Goal: Find specific page/section: Find specific page/section

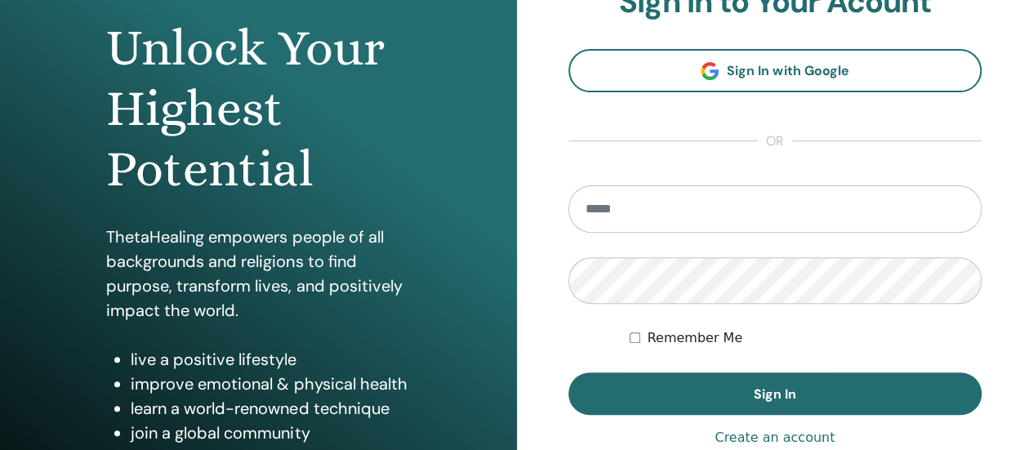
scroll to position [163, 0]
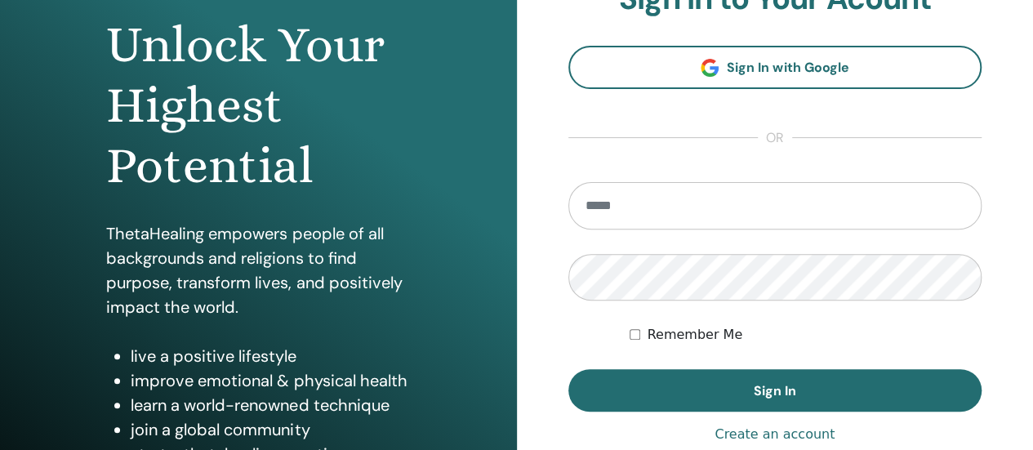
click at [705, 198] on input "email" at bounding box center [775, 205] width 414 height 47
type input "**********"
click at [568, 369] on button "Sign In" at bounding box center [775, 390] width 414 height 42
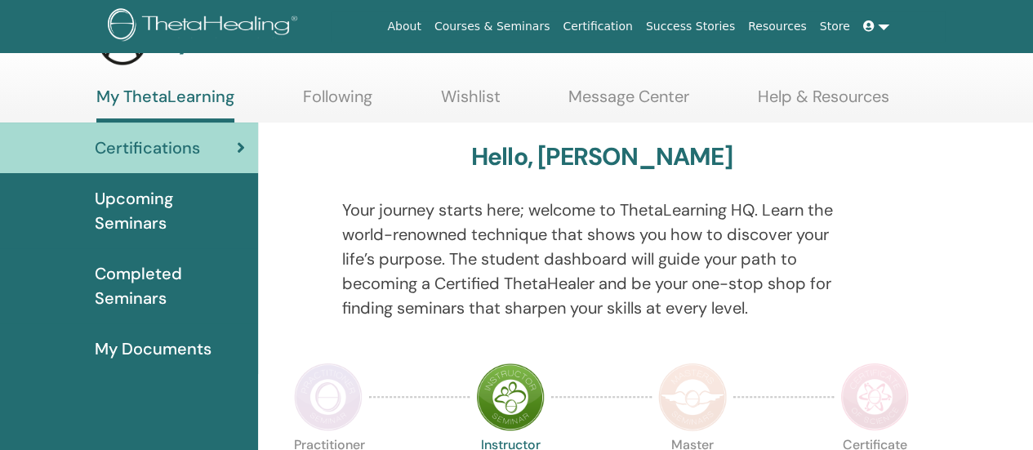
scroll to position [82, 0]
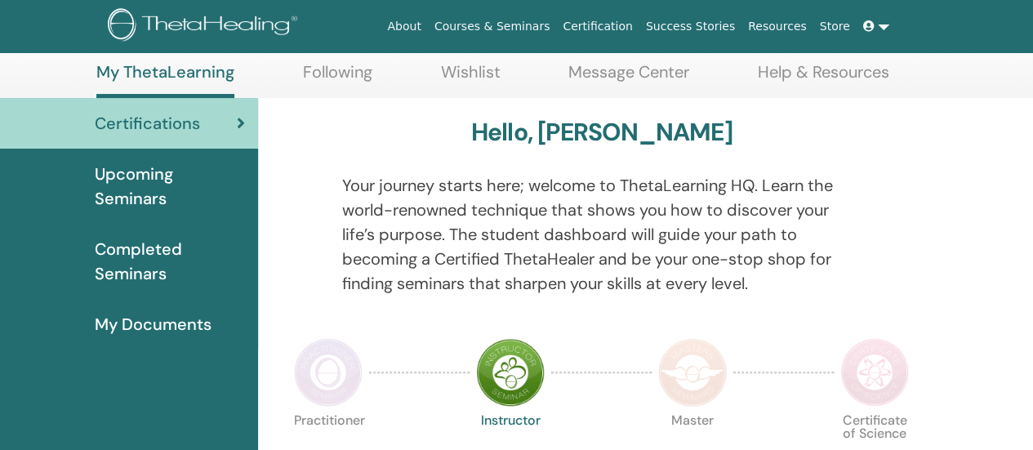
click at [183, 117] on span "Certifications" at bounding box center [147, 123] width 105 height 24
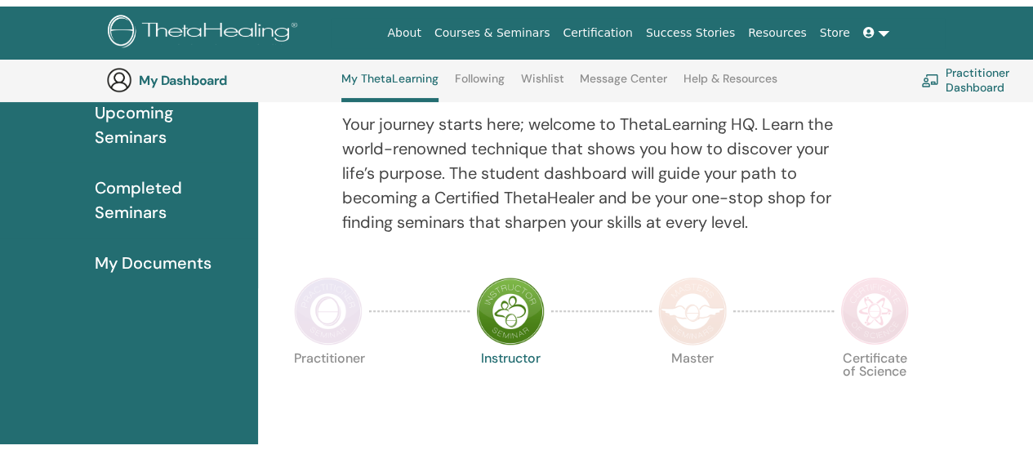
scroll to position [0, 0]
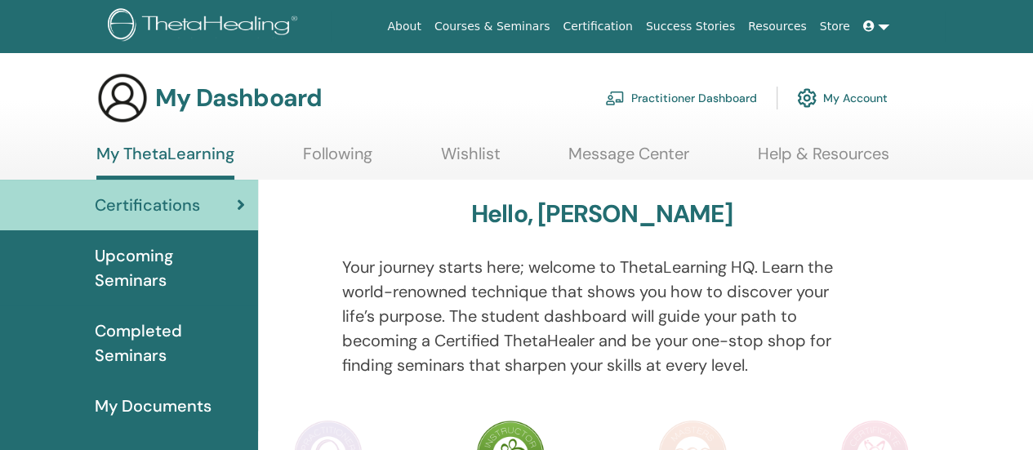
click at [166, 202] on span "Certifications" at bounding box center [147, 205] width 105 height 24
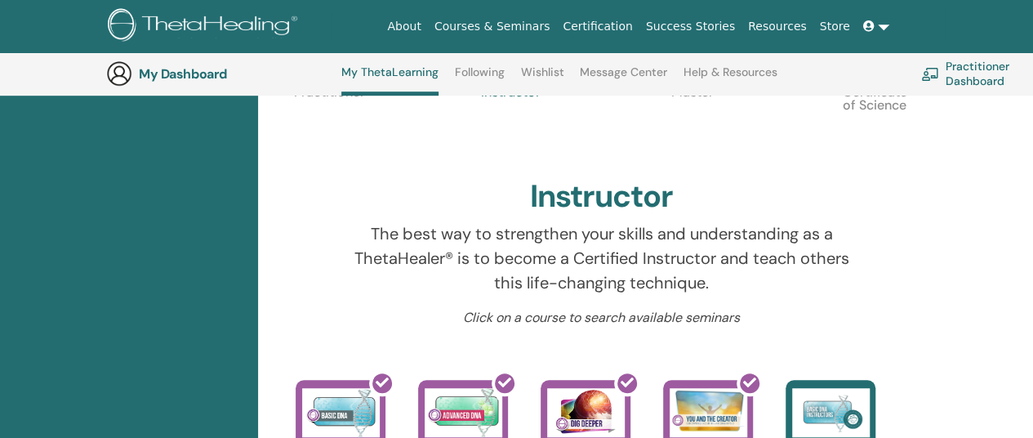
scroll to position [614, 0]
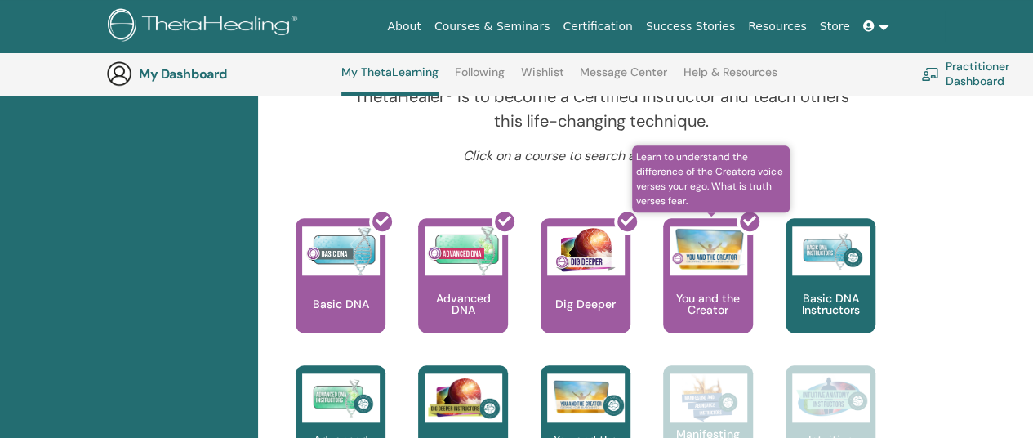
click at [705, 294] on div at bounding box center [718, 281] width 90 height 147
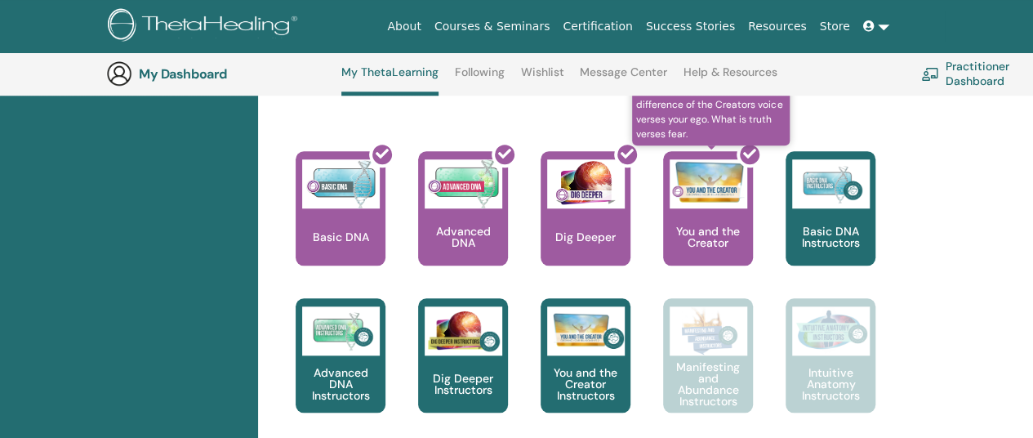
scroll to position [696, 0]
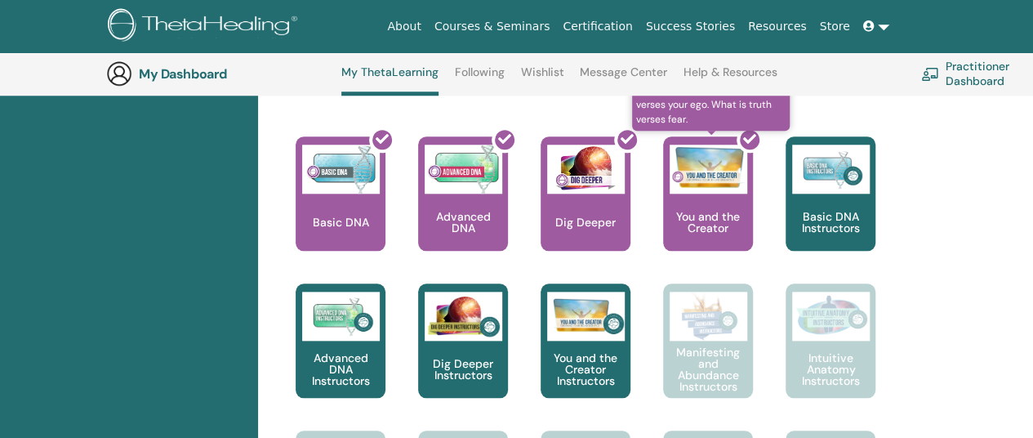
click at [718, 211] on div at bounding box center [718, 200] width 90 height 147
drag, startPoint x: 743, startPoint y: 146, endPoint x: 696, endPoint y: 184, distance: 59.8
click at [696, 184] on div at bounding box center [718, 200] width 90 height 147
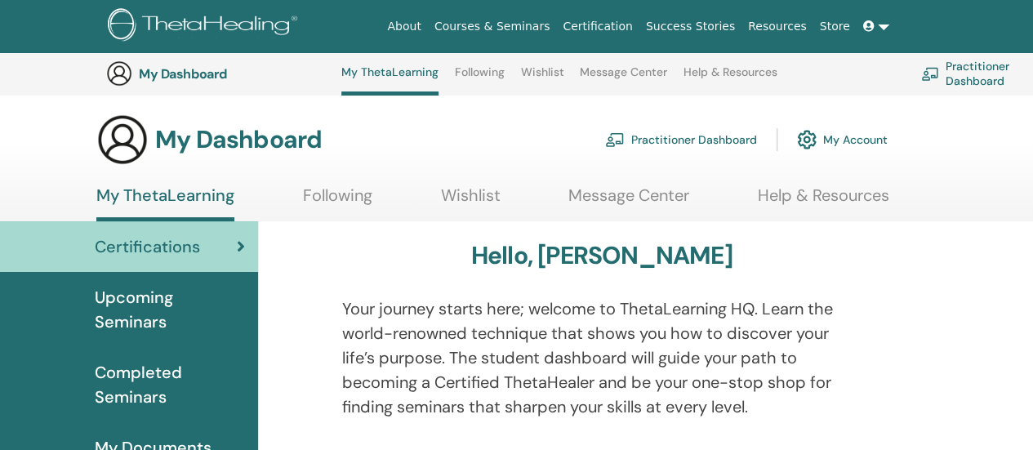
scroll to position [0, 0]
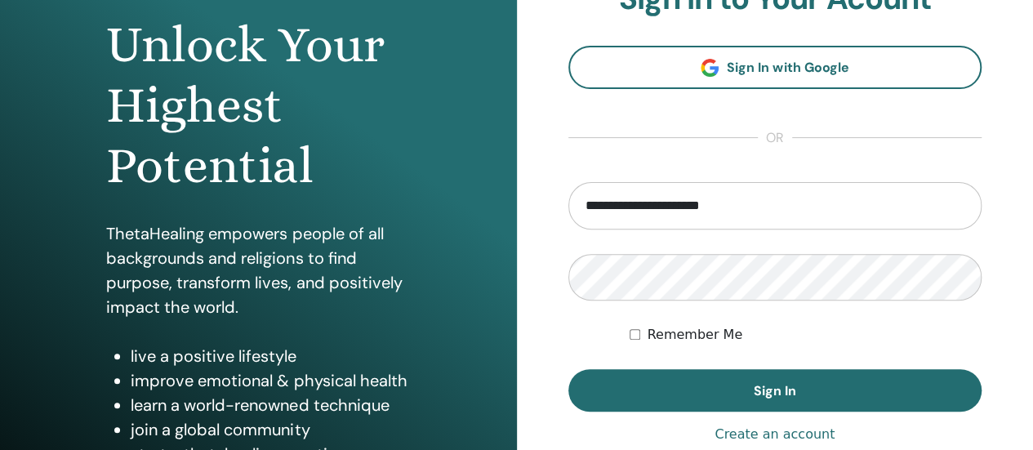
scroll to position [163, 0]
click at [683, 329] on label "Remember Me" at bounding box center [695, 335] width 96 height 20
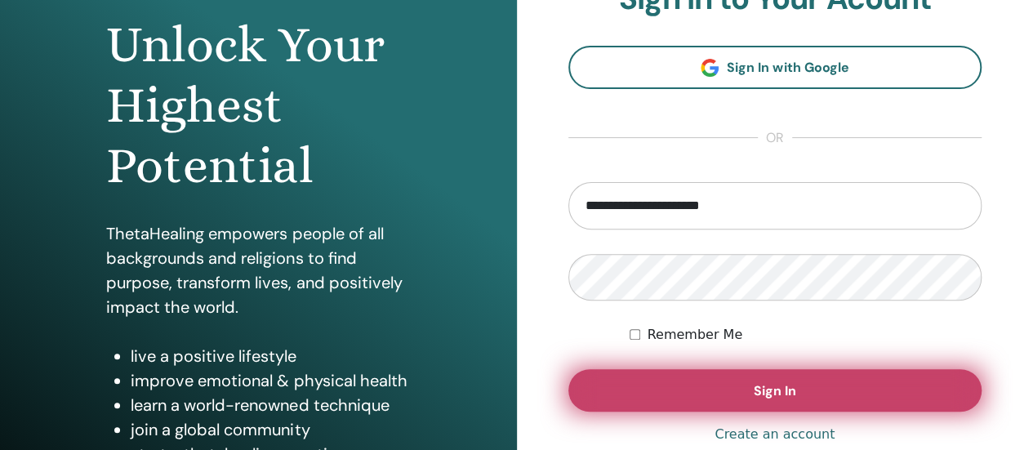
click at [707, 386] on button "Sign In" at bounding box center [775, 390] width 414 height 42
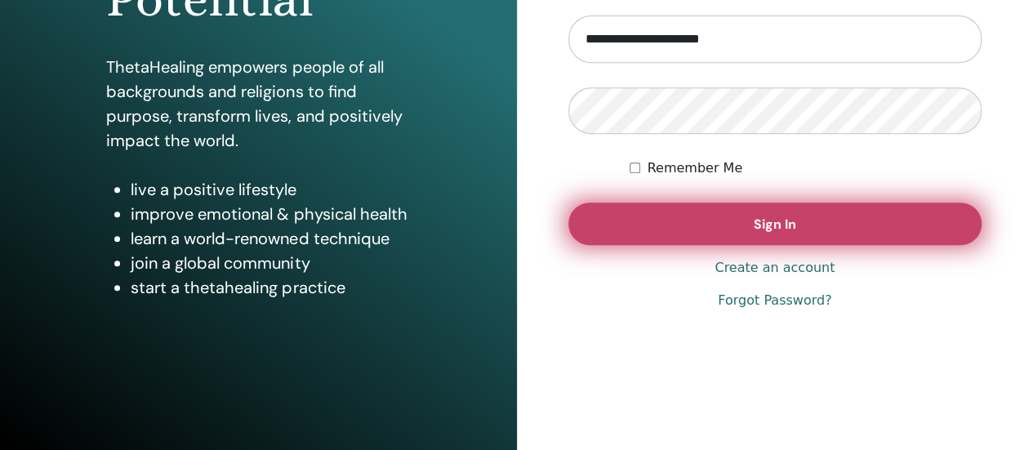
scroll to position [333, 0]
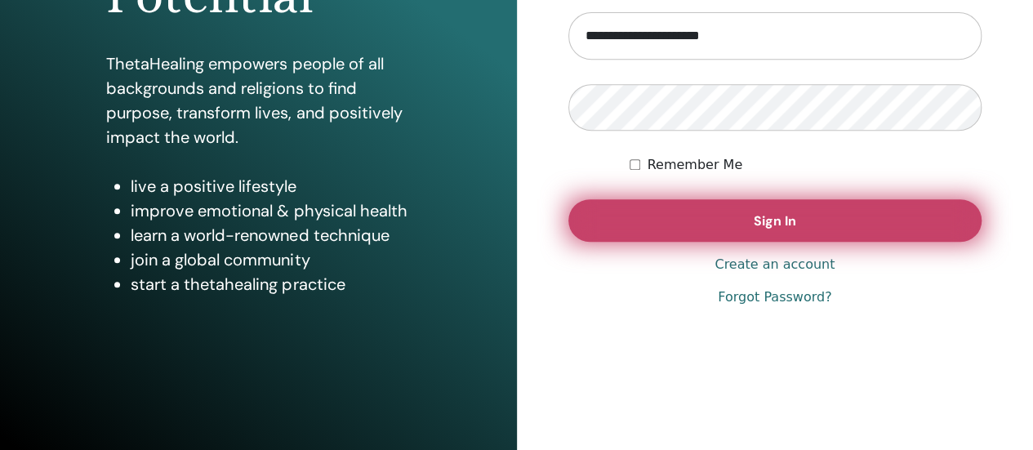
drag, startPoint x: 753, startPoint y: 233, endPoint x: 685, endPoint y: 233, distance: 67.8
click at [753, 233] on button "Sign In" at bounding box center [775, 220] width 414 height 42
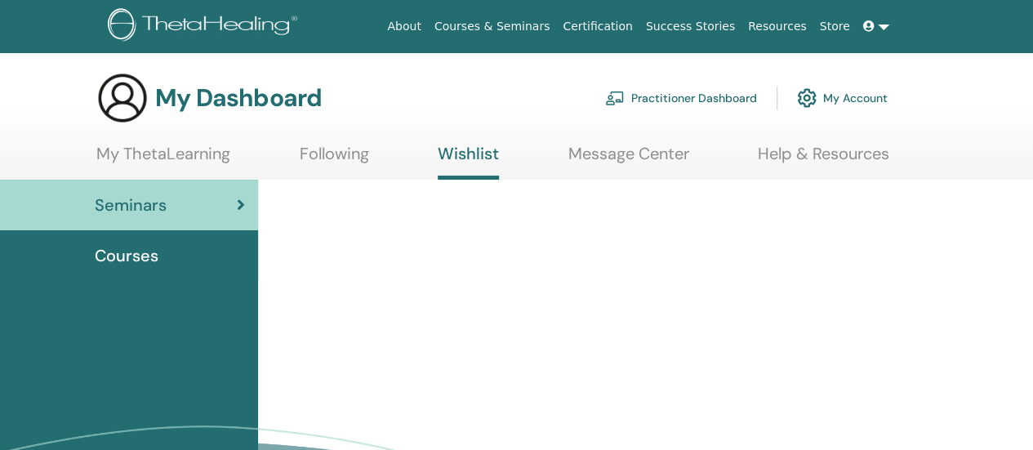
click at [622, 22] on link "Certification" at bounding box center [597, 26] width 82 height 30
click at [632, 28] on link "Certification" at bounding box center [597, 26] width 82 height 30
click at [638, 25] on link "Certification" at bounding box center [597, 26] width 82 height 30
